Goal: Task Accomplishment & Management: Manage account settings

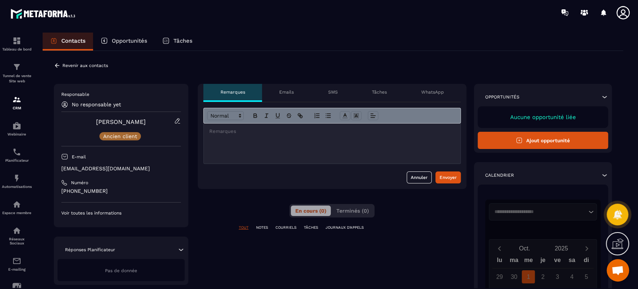
click at [180, 118] on icon at bounding box center [177, 120] width 7 height 7
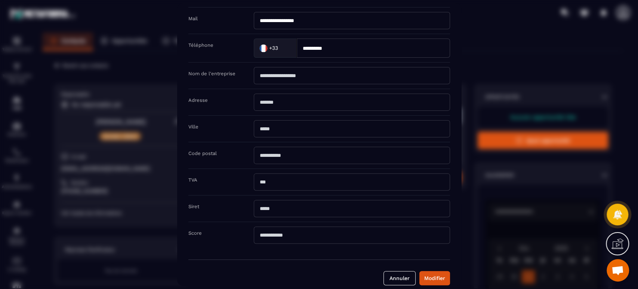
scroll to position [94, 0]
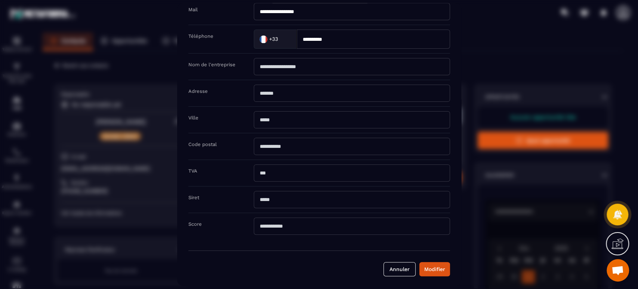
click at [398, 267] on button "Annuler" at bounding box center [400, 269] width 32 height 14
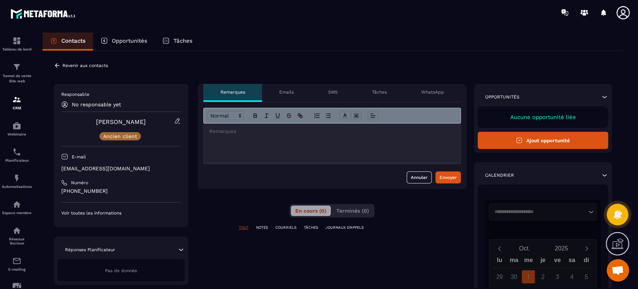
click at [56, 67] on icon at bounding box center [57, 65] width 7 height 7
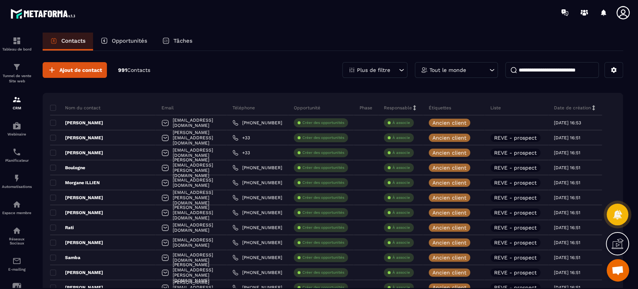
click at [53, 120] on span at bounding box center [53, 123] width 6 height 6
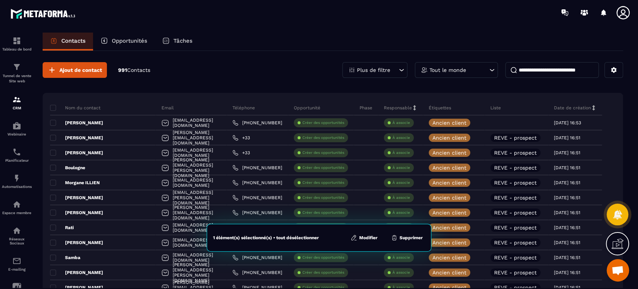
click at [363, 237] on button "Modifier" at bounding box center [364, 237] width 31 height 7
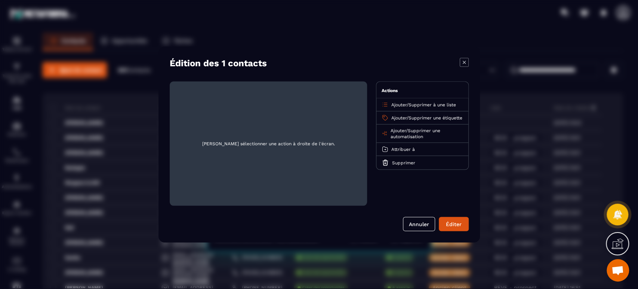
click at [396, 104] on span "Ajouter" at bounding box center [399, 104] width 15 height 5
click at [411, 148] on p "REVE - client" at bounding box center [423, 148] width 66 height 7
click at [428, 107] on span "Supprimer à une liste" at bounding box center [433, 104] width 48 height 5
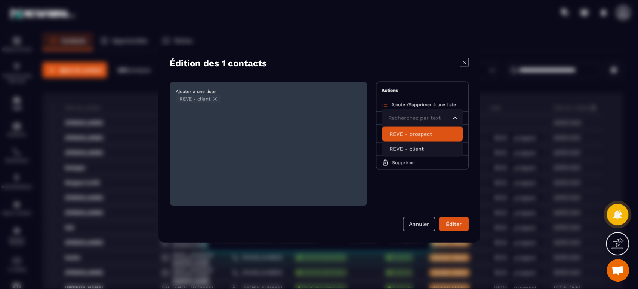
click at [420, 140] on li "REVE - prospect" at bounding box center [422, 133] width 81 height 15
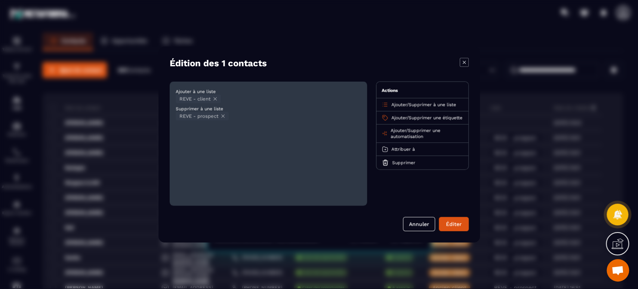
click at [217, 98] on icon "Modal window" at bounding box center [215, 98] width 3 height 3
click at [452, 222] on button "Éditer" at bounding box center [454, 224] width 30 height 14
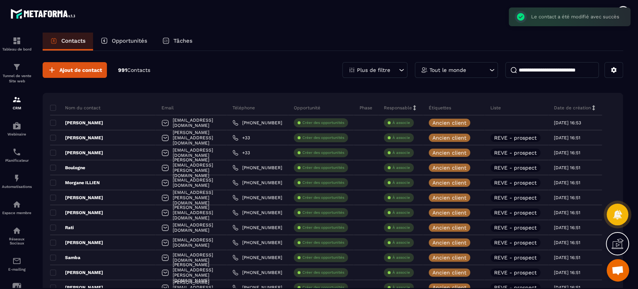
click at [549, 124] on div at bounding box center [517, 122] width 64 height 15
drag, startPoint x: 558, startPoint y: 122, endPoint x: 602, endPoint y: 123, distance: 44.2
click at [582, 123] on p "[DATE] 16:53" at bounding box center [567, 122] width 27 height 5
click at [379, 70] on p "Plus de filtre" at bounding box center [373, 69] width 33 height 5
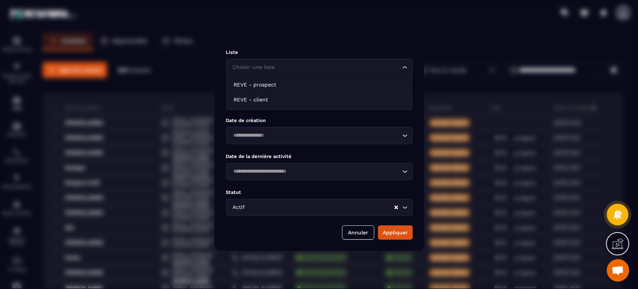
click at [312, 73] on div "Choisir une liste Loading..." at bounding box center [319, 67] width 187 height 17
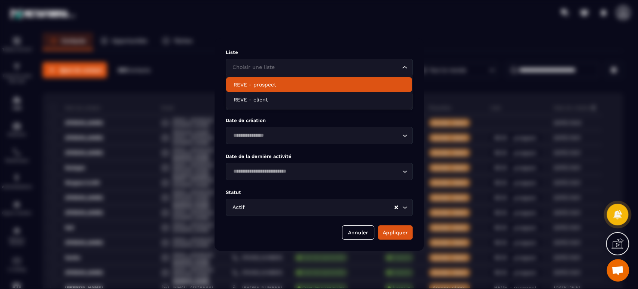
click at [295, 87] on p "REVE - prospect" at bounding box center [319, 84] width 171 height 7
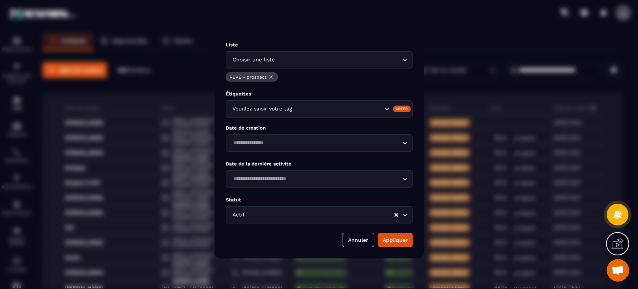
click at [399, 241] on button "Appliquer" at bounding box center [395, 240] width 35 height 14
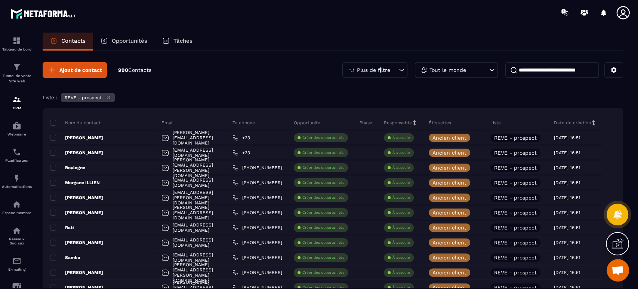
click at [382, 71] on p "Plus de filtre" at bounding box center [373, 69] width 33 height 5
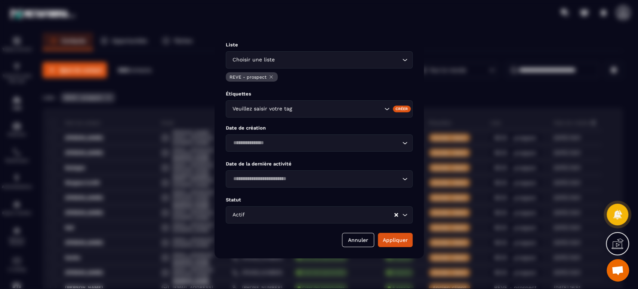
click at [272, 77] on icon "Modal window" at bounding box center [272, 77] width 6 height 6
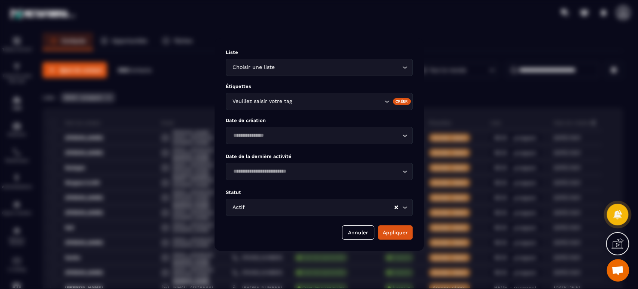
click at [404, 236] on button "Appliquer" at bounding box center [395, 232] width 35 height 14
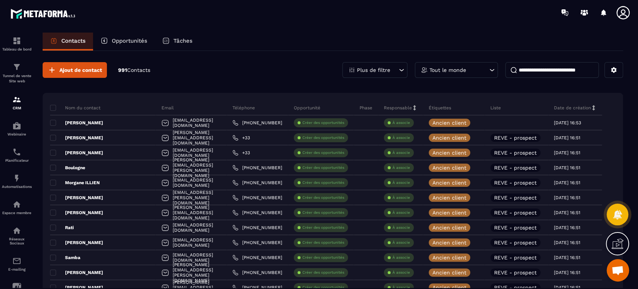
click at [91, 121] on p "[PERSON_NAME]" at bounding box center [76, 123] width 53 height 6
